Goal: Complete application form

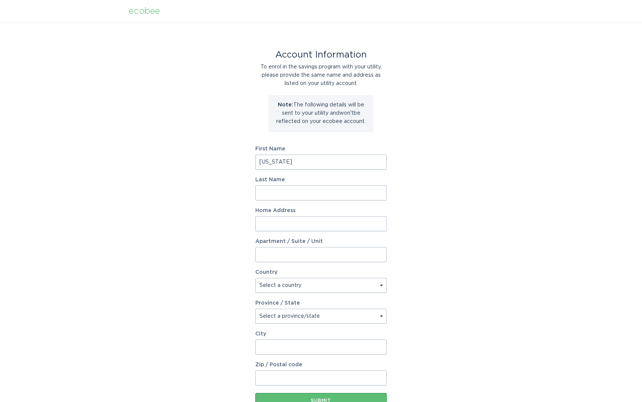
type input "[US_STATE]"
type input "[PERSON_NAME]"
type input "[STREET_ADDRESS]"
select select "US"
select select "CT"
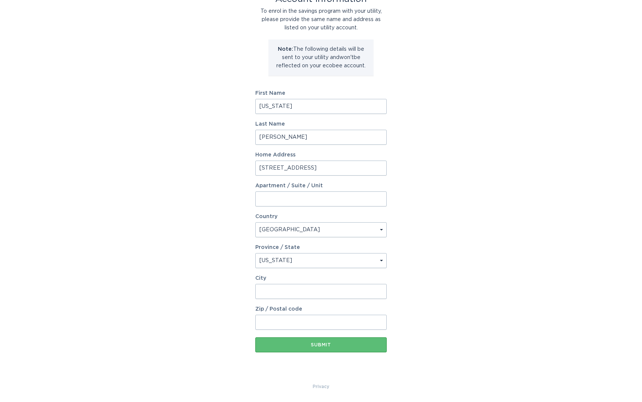
scroll to position [56, 0]
type input "Westport"
type input "06880"
click at [330, 345] on div "Submit" at bounding box center [321, 344] width 124 height 5
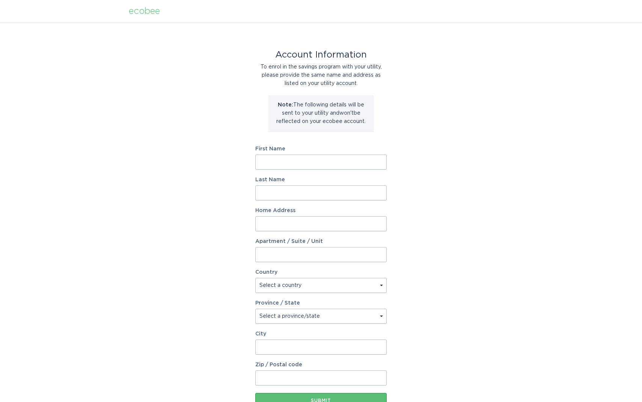
scroll to position [-4, 0]
